Goal: Task Accomplishment & Management: Use online tool/utility

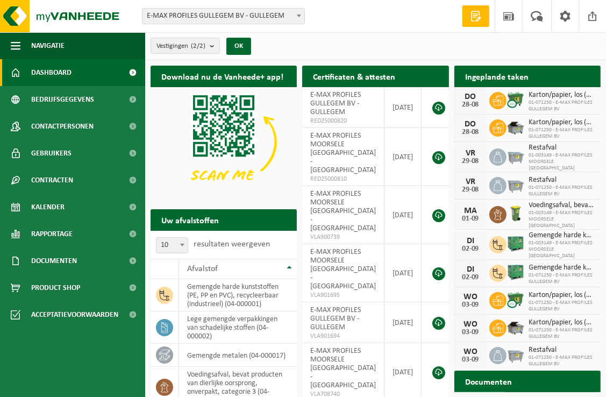
click at [301, 16] on b at bounding box center [299, 16] width 4 height 3
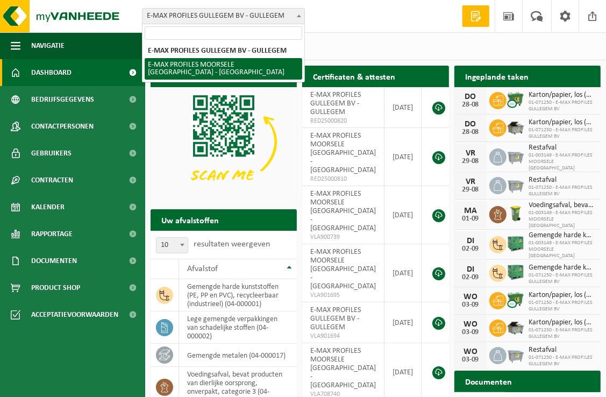
select select "172"
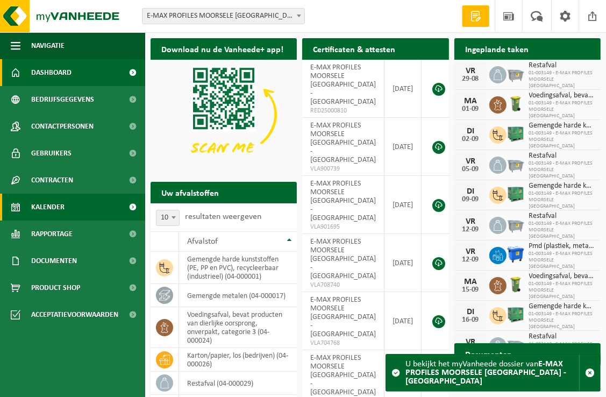
click at [77, 208] on link "Kalender" at bounding box center [72, 207] width 145 height 27
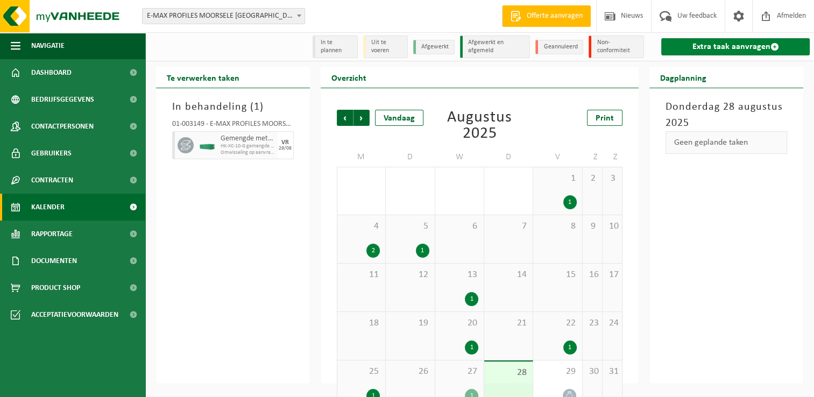
click at [605, 46] on link "Extra taak aanvragen" at bounding box center [735, 46] width 148 height 17
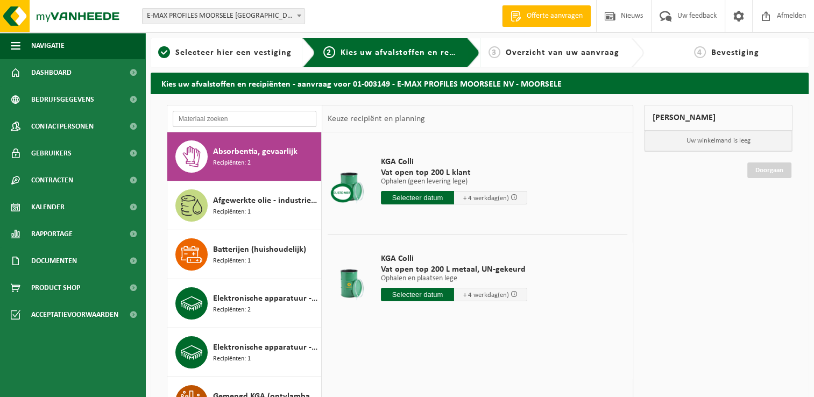
click at [239, 114] on input "text" at bounding box center [245, 119] width 144 height 16
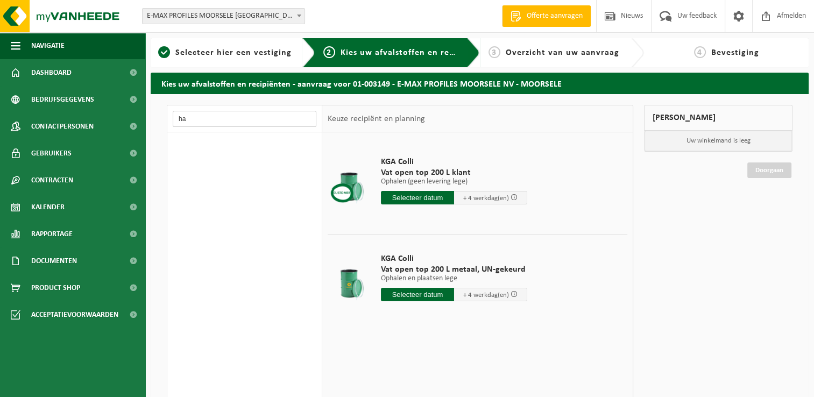
type input "h"
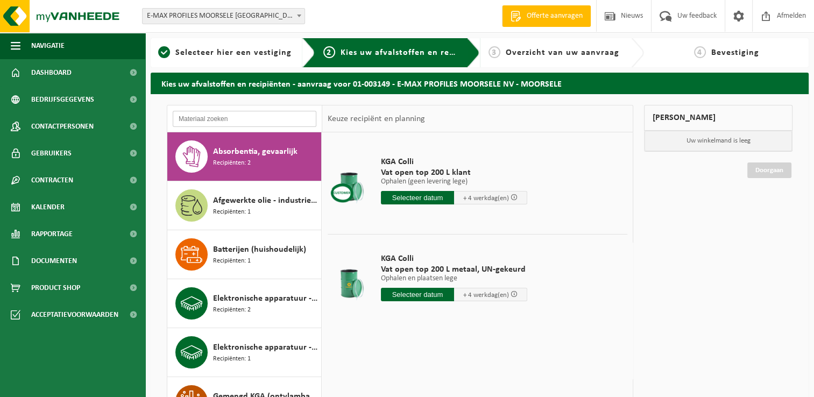
click at [232, 117] on input "text" at bounding box center [245, 119] width 144 height 16
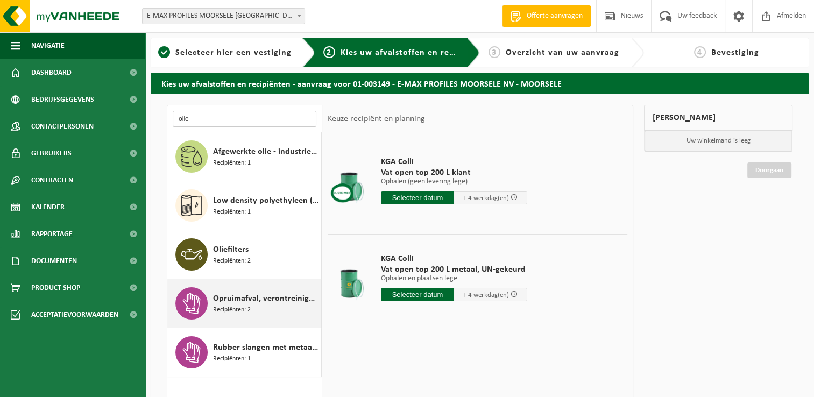
type input "olie"
click at [263, 306] on div "Opruimafval, verontreinigd met olie Recipiënten: 2" at bounding box center [265, 303] width 105 height 32
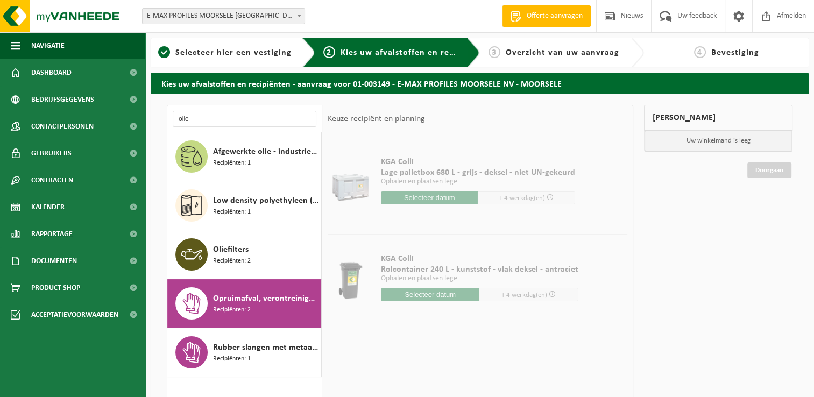
click at [262, 306] on div "Opruimafval, verontreinigd met olie Recipiënten: 2" at bounding box center [265, 303] width 105 height 32
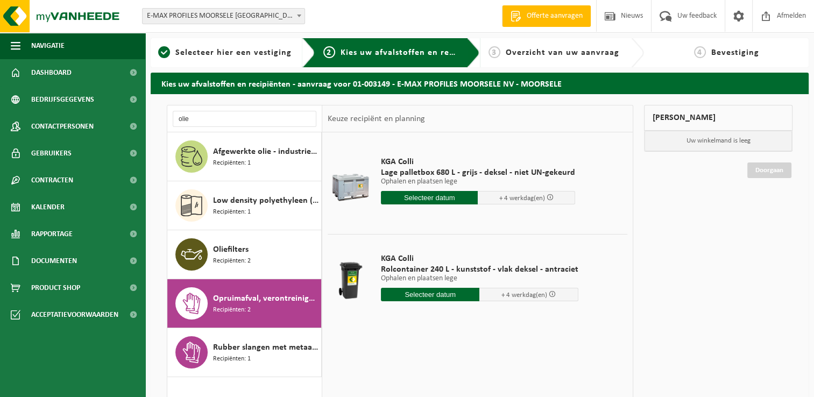
click at [448, 197] on input "text" at bounding box center [429, 197] width 97 height 13
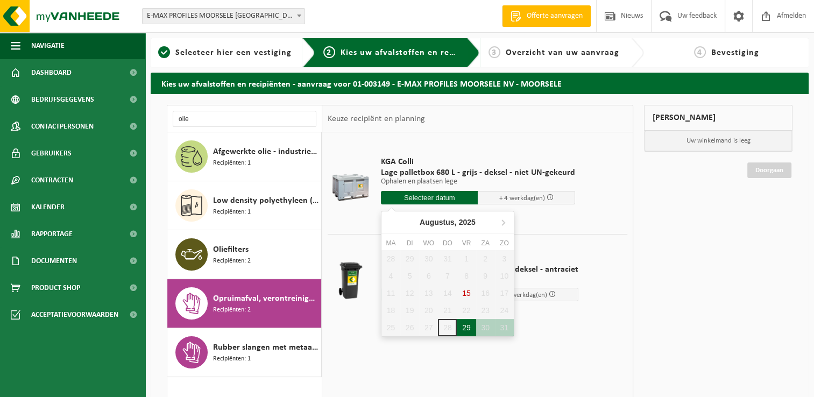
click at [467, 329] on div "29" at bounding box center [466, 327] width 19 height 17
type input "Van 2025-08-29"
type input "2025-08-29"
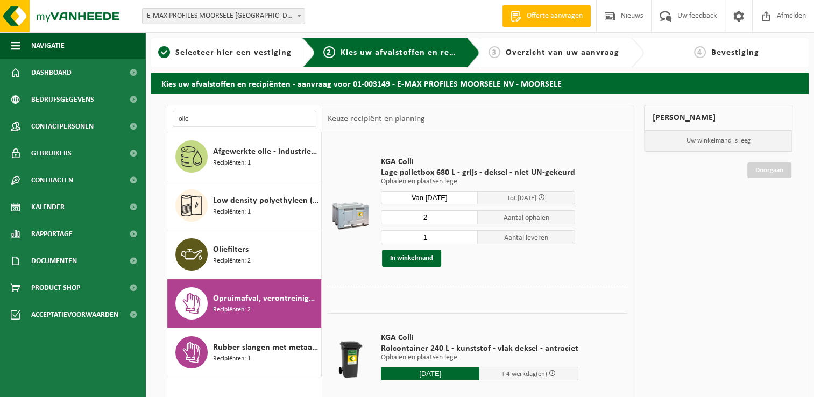
type input "2"
click at [468, 215] on input "2" at bounding box center [429, 217] width 97 height 14
type input "2"
click at [466, 235] on input "2" at bounding box center [429, 237] width 97 height 14
click at [429, 259] on button "In winkelmand" at bounding box center [411, 257] width 59 height 17
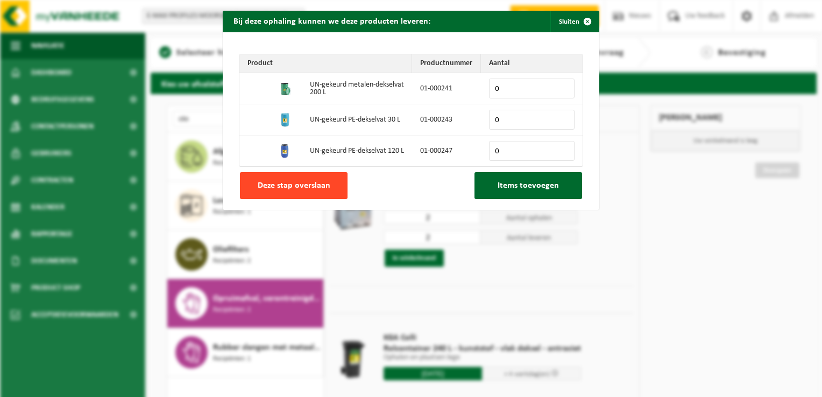
click at [325, 188] on button "Deze stap overslaan" at bounding box center [294, 185] width 108 height 27
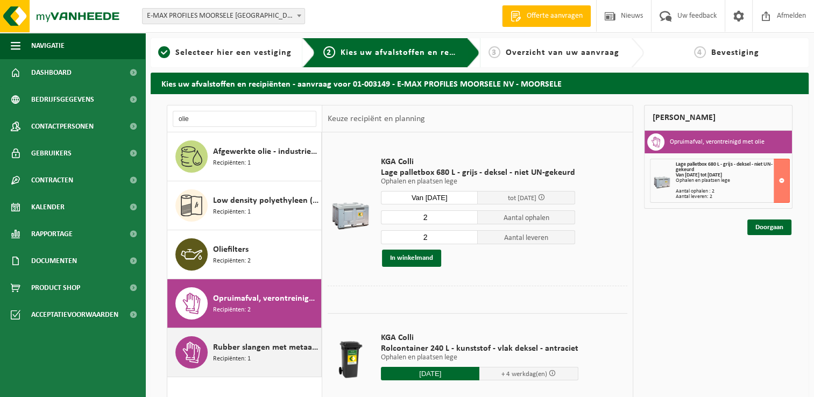
click at [257, 350] on span "Rubber slangen met metaal verontreinigd met olie" at bounding box center [265, 347] width 105 height 13
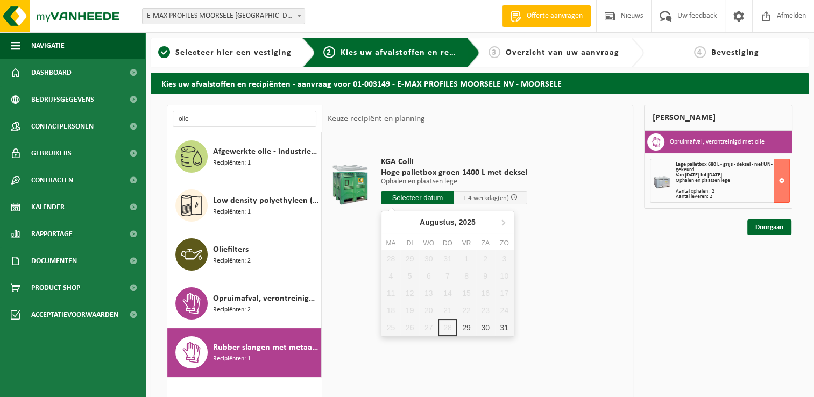
click at [416, 195] on input "text" at bounding box center [417, 197] width 73 height 13
click at [463, 332] on div "29" at bounding box center [466, 327] width 19 height 17
type input "Van 2025-08-29"
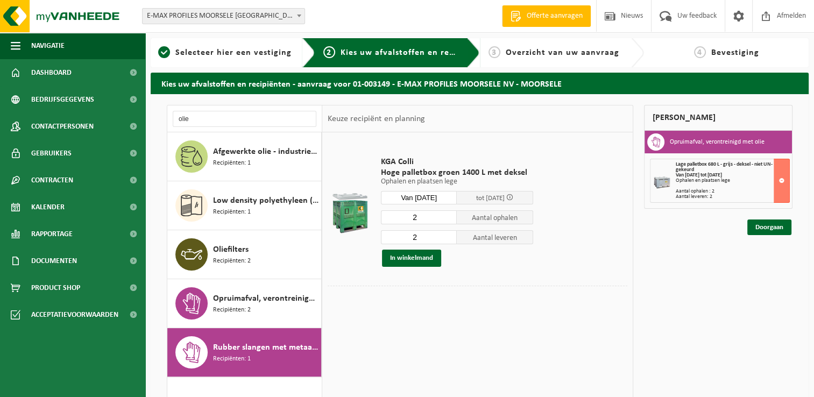
click at [430, 218] on input "2" at bounding box center [419, 217] width 76 height 14
drag, startPoint x: 408, startPoint y: 217, endPoint x: 419, endPoint y: 217, distance: 11.8
click at [419, 217] on input "2" at bounding box center [419, 217] width 76 height 14
type input "1"
click at [450, 219] on input "1" at bounding box center [419, 217] width 76 height 14
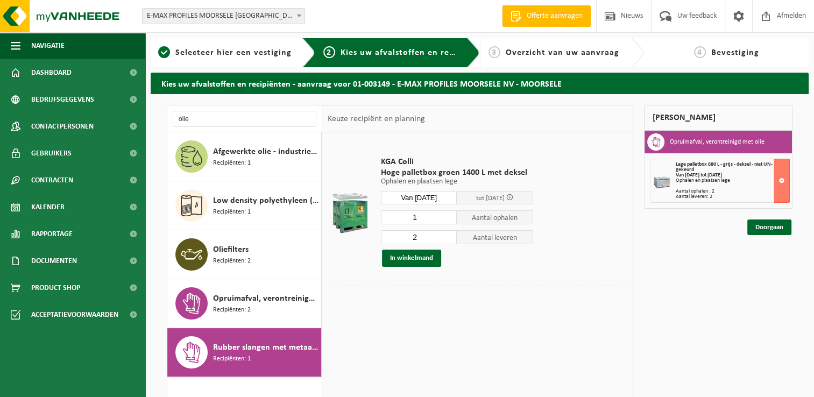
click at [431, 238] on input "2" at bounding box center [419, 237] width 76 height 14
drag, startPoint x: 408, startPoint y: 240, endPoint x: 425, endPoint y: 237, distance: 17.5
click at [425, 237] on input "2" at bounding box center [419, 237] width 76 height 14
type input "1"
click at [424, 257] on button "In winkelmand" at bounding box center [411, 257] width 59 height 17
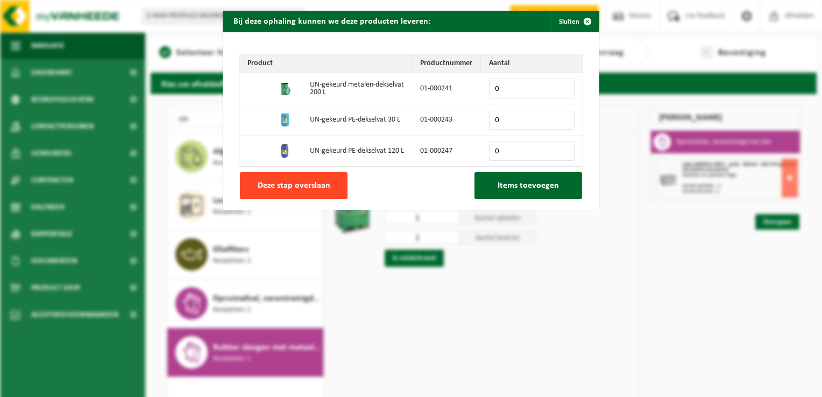
click at [308, 184] on span "Deze stap overslaan" at bounding box center [294, 185] width 73 height 9
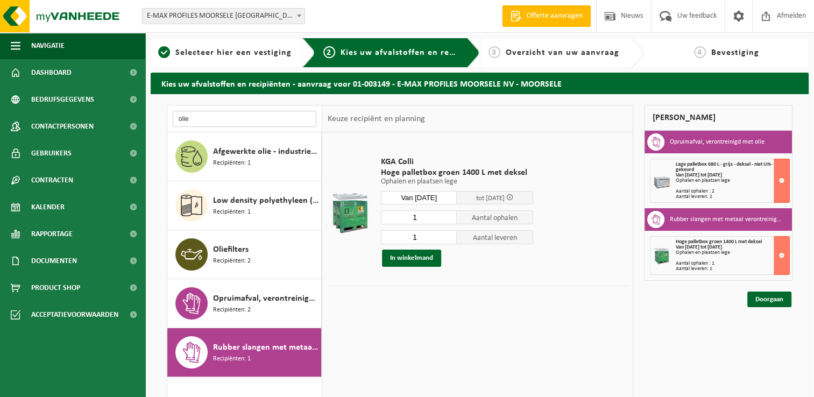
click at [231, 120] on input "olie" at bounding box center [245, 119] width 144 height 16
type input "o"
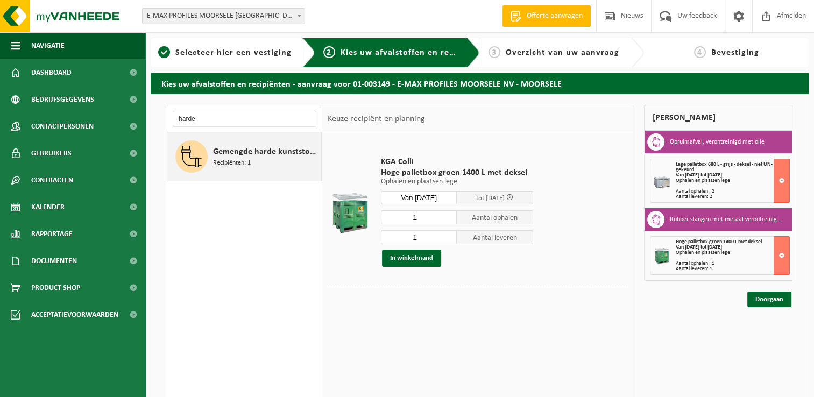
click at [240, 147] on span "Gemengde harde kunststoffen (PE, PP en PVC), recycleerbaar (industrieel)" at bounding box center [265, 151] width 105 height 13
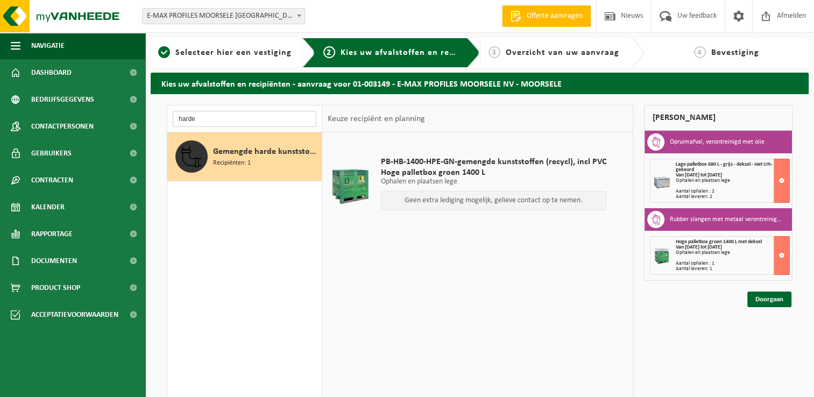
click at [229, 119] on input "harde" at bounding box center [245, 119] width 144 height 16
drag, startPoint x: 229, startPoint y: 119, endPoint x: 161, endPoint y: 119, distance: 68.3
click at [161, 119] on div "harde Absorbentia, gevaarlijk Recipiënten: 2 Afgewerkte olie - industrie in kle…" at bounding box center [480, 304] width 658 height 420
click at [373, 262] on div "PB-HB-1400-HPE-GN-gemengde kunststoffen (recycl), incl PVC Hoge palletbox groen…" at bounding box center [477, 293] width 310 height 323
click at [227, 115] on input "pvc" at bounding box center [245, 119] width 144 height 16
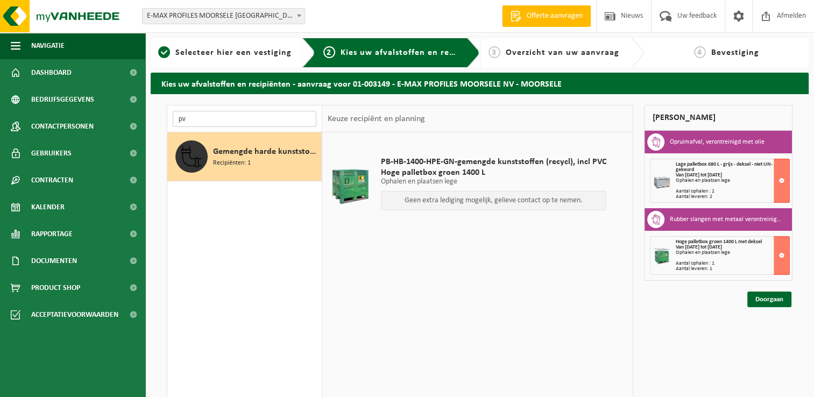
type input "p"
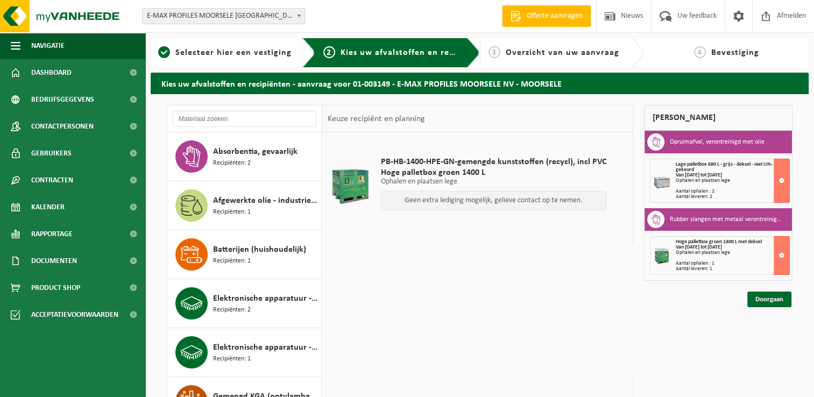
click at [465, 286] on div "PB-HB-1400-HPE-GN-gemengde kunststoffen (recycl), incl PVC Hoge palletbox groen…" at bounding box center [477, 293] width 310 height 323
click at [566, 292] on div "PB-HB-1400-HPE-GN-gemengde kunststoffen (recycl), incl PVC Hoge palletbox groen…" at bounding box center [477, 293] width 310 height 323
